Goal: Obtain resource: Obtain resource

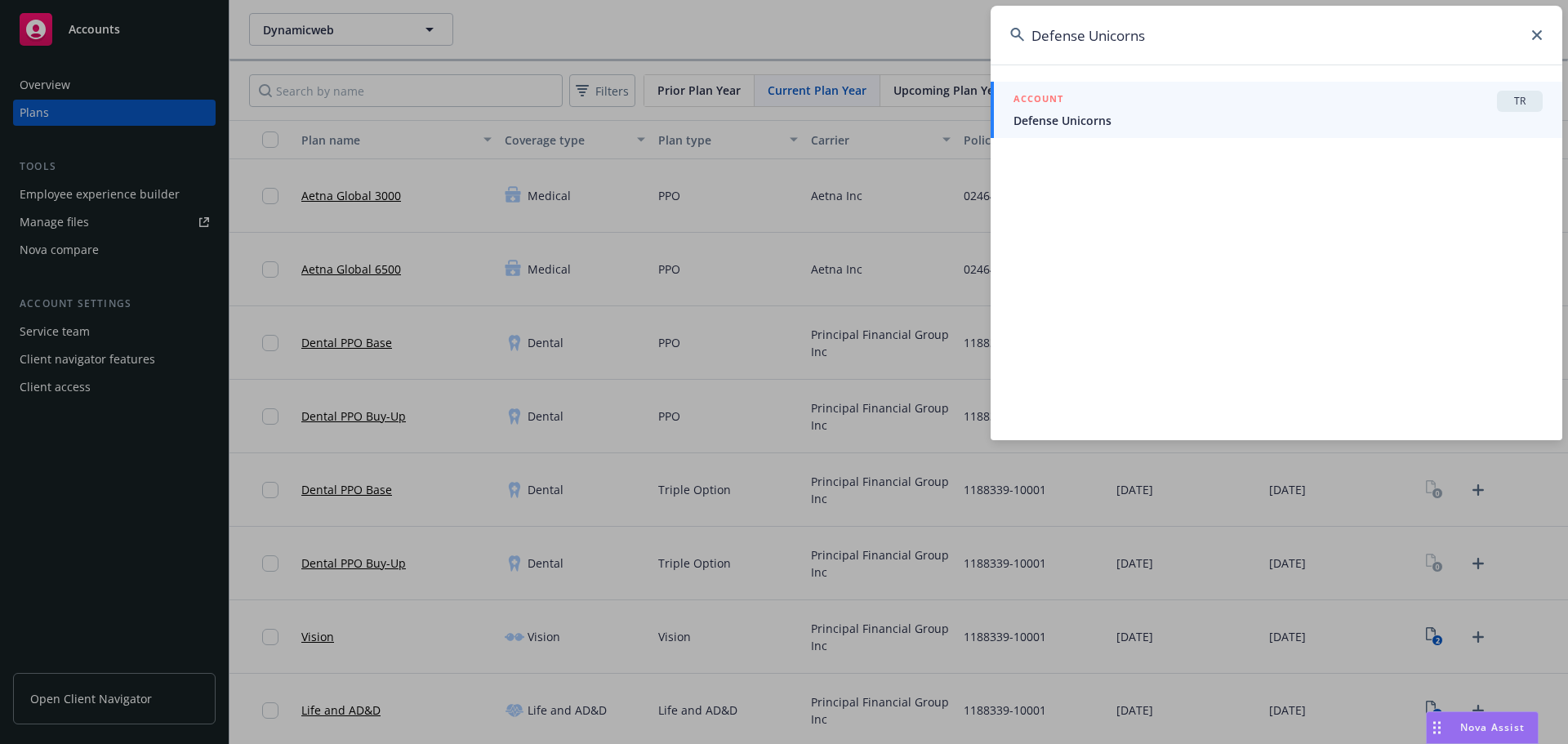
type input "Defense Unicorns"
click at [1154, 117] on span "Defense Unicorns" at bounding box center [1278, 120] width 529 height 17
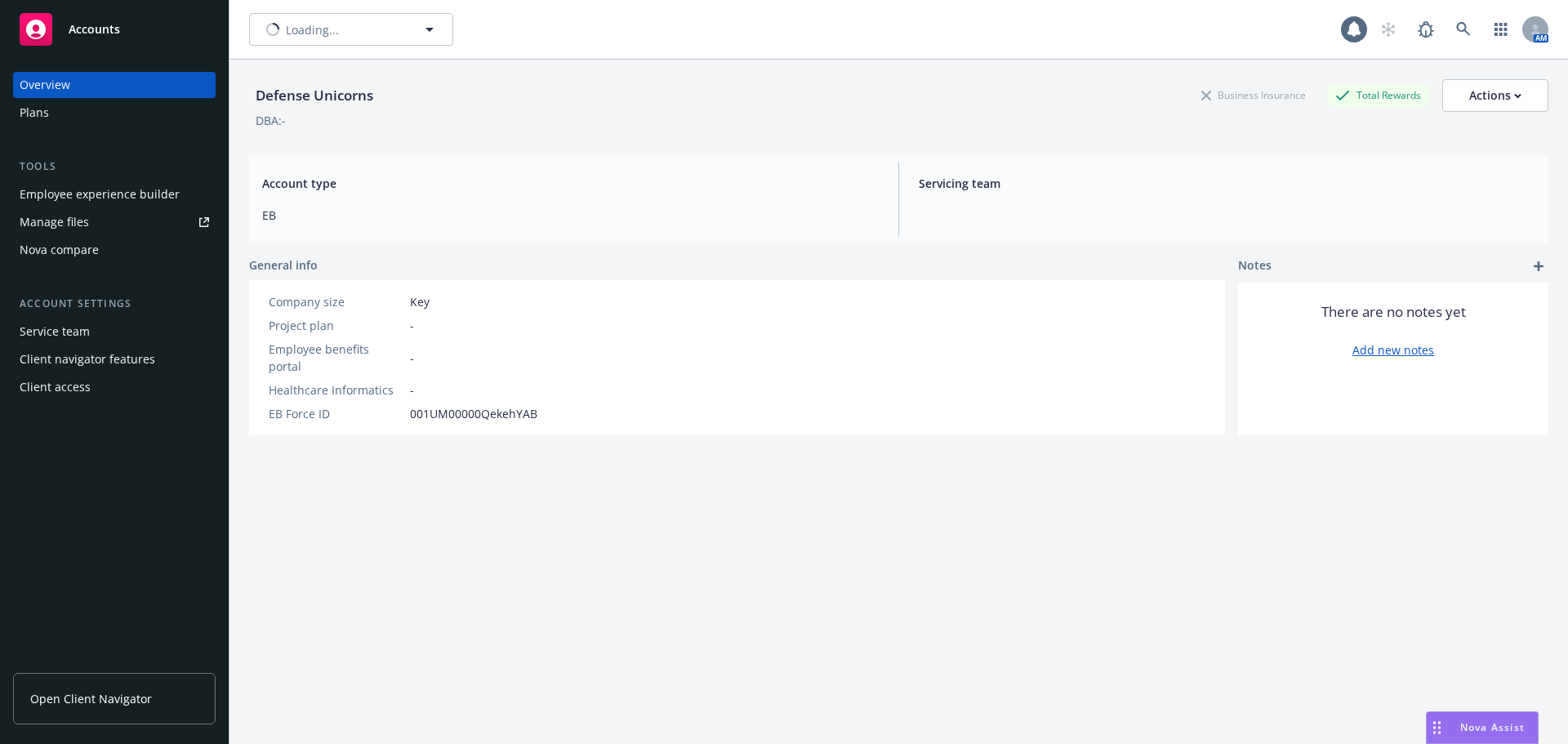
click at [47, 116] on div "Plans" at bounding box center [33, 113] width 29 height 26
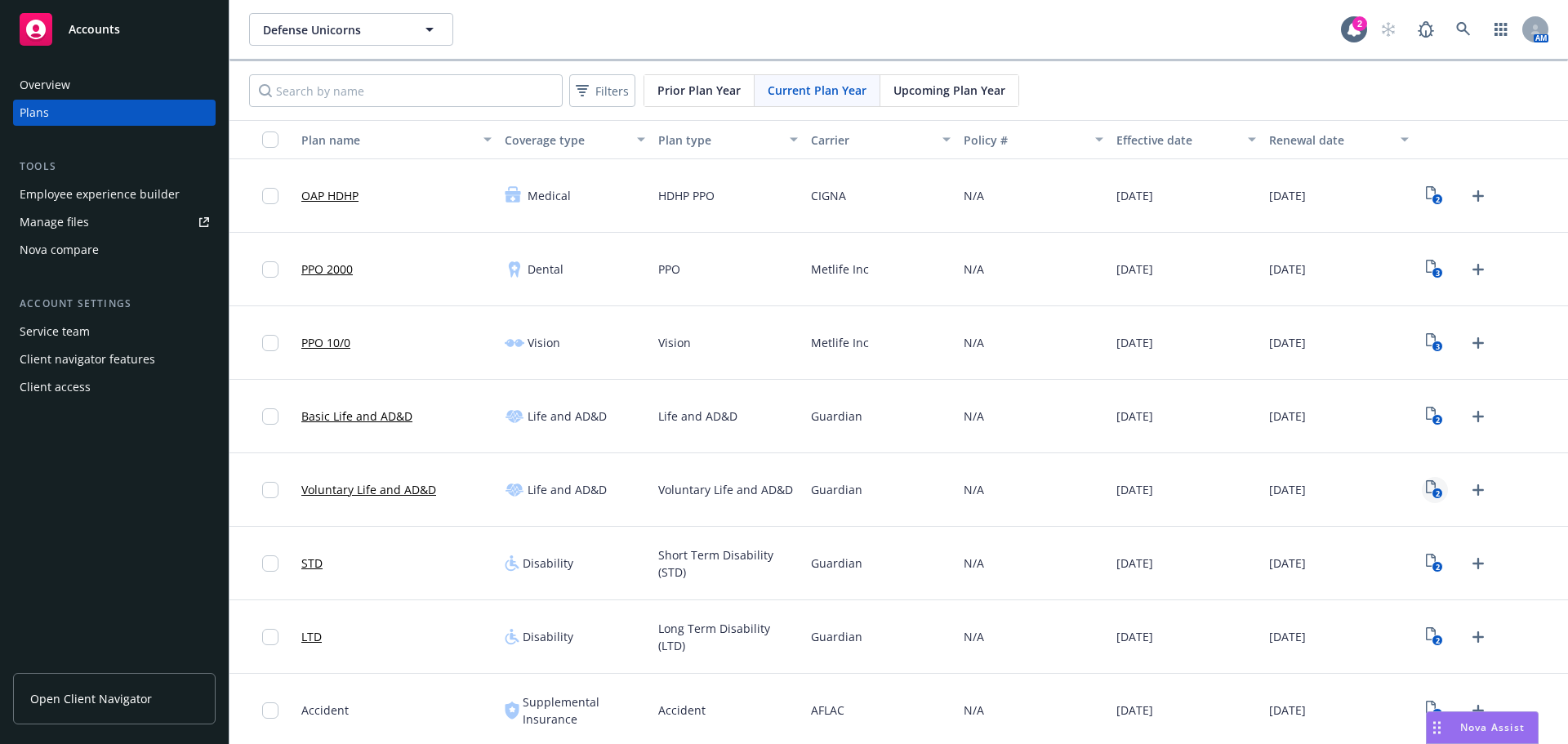
click at [1425, 487] on icon "2" at bounding box center [1433, 489] width 17 height 19
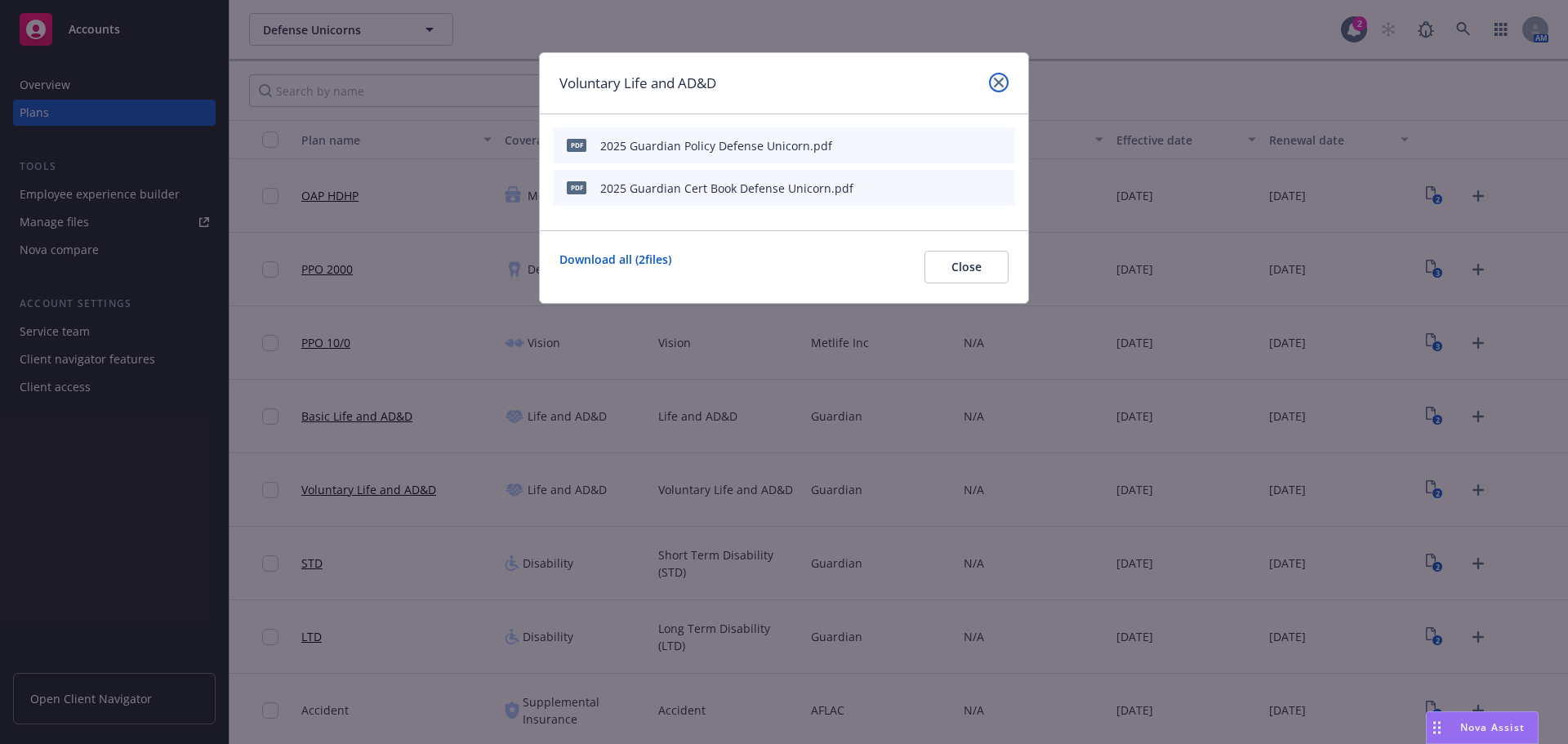
click at [997, 73] on link "close" at bounding box center [999, 82] width 19 height 19
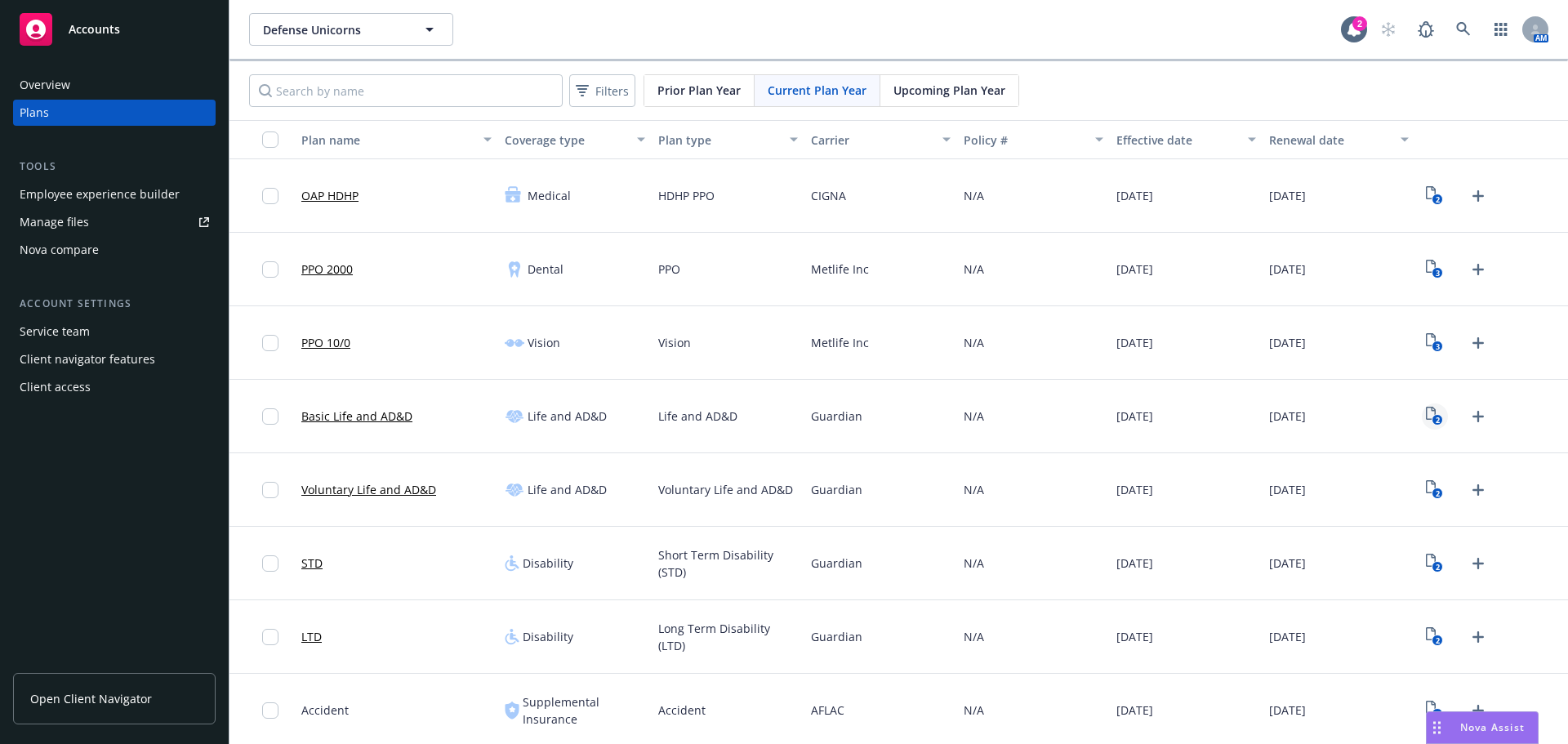
click at [1435, 415] on text "2" at bounding box center [1437, 420] width 4 height 11
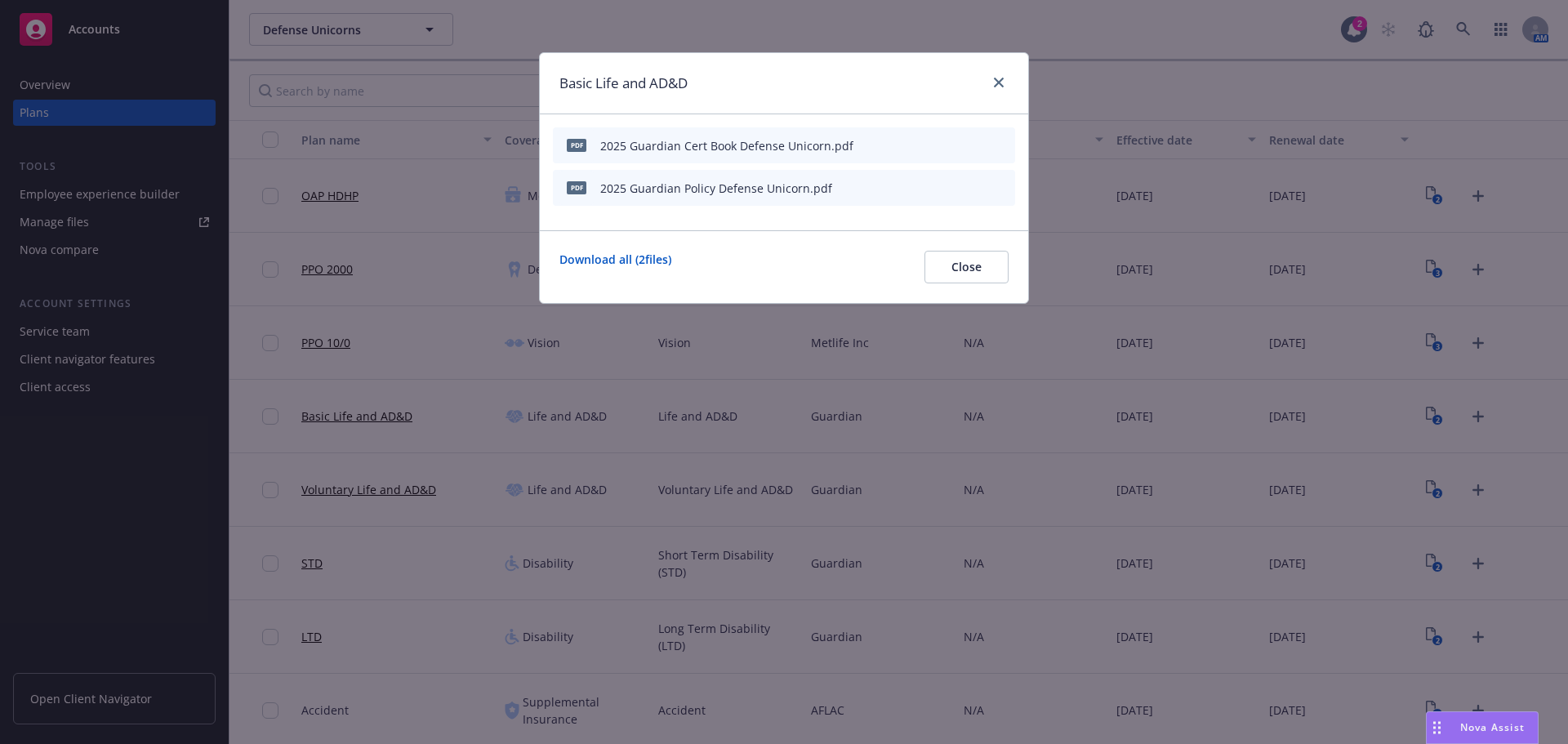
click at [987, 95] on div "Basic Life and AD&D" at bounding box center [784, 83] width 488 height 61
click at [995, 79] on icon "close" at bounding box center [998, 82] width 10 height 10
